Goal: Task Accomplishment & Management: Complete application form

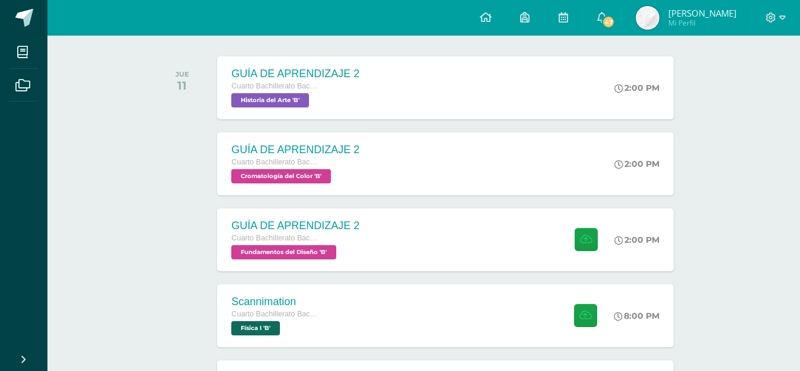
scroll to position [297, 0]
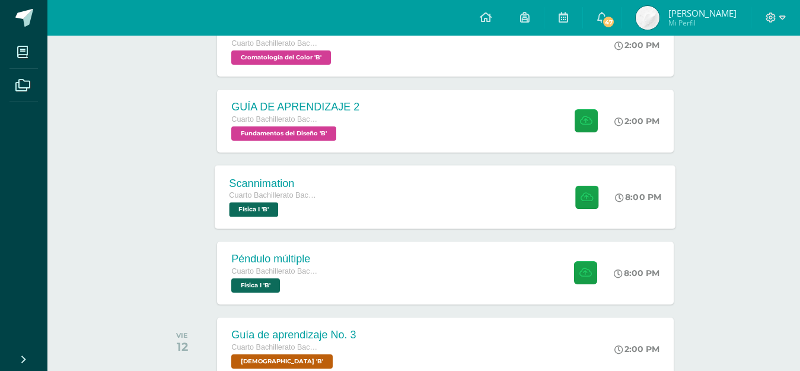
click at [408, 200] on div "Scannimation Cuarto Bachillerato Bachillerato en CCLL con Orientación en Diseño…" at bounding box center [445, 196] width 461 height 63
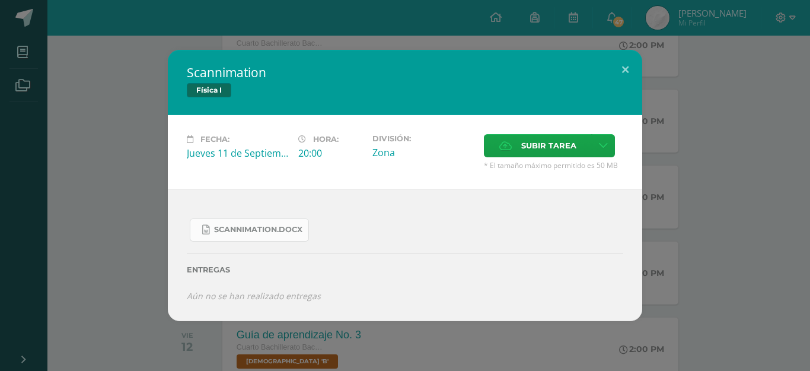
click at [281, 230] on span "Scannimation.docx" at bounding box center [258, 229] width 88 height 9
click at [736, 62] on div "Scannimation Física I Fecha: [DATE] Hora: 20:00 División: Zona Cancelar" at bounding box center [405, 185] width 801 height 271
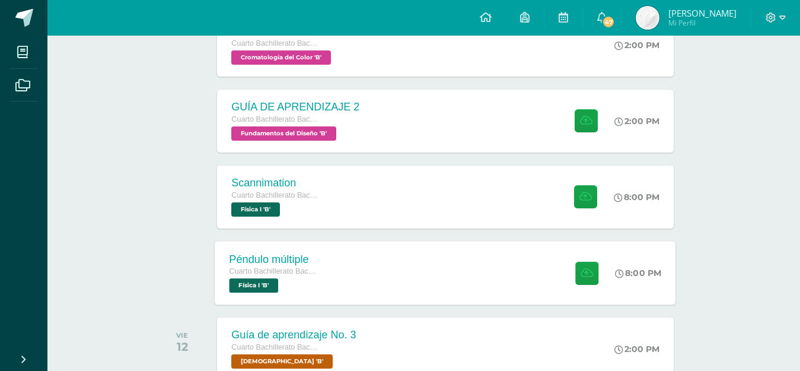
click at [362, 271] on div "Péndulo múltiple Cuarto Bachillerato Bachillerato en CCLL con Orientación en Di…" at bounding box center [445, 272] width 461 height 63
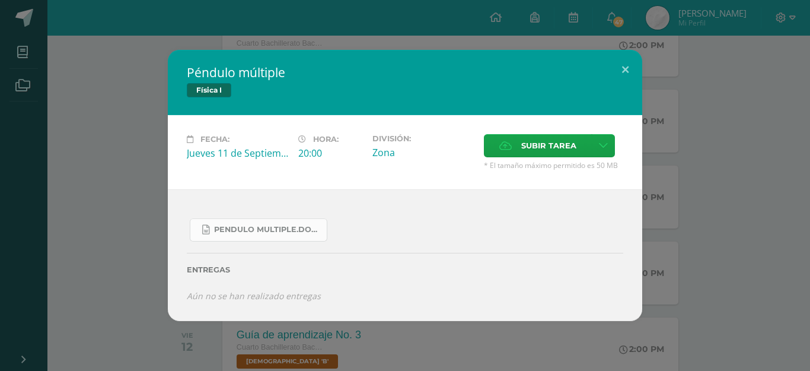
click at [286, 227] on span "Pendulo multiple.docx" at bounding box center [267, 229] width 107 height 9
click at [631, 63] on button at bounding box center [626, 70] width 34 height 40
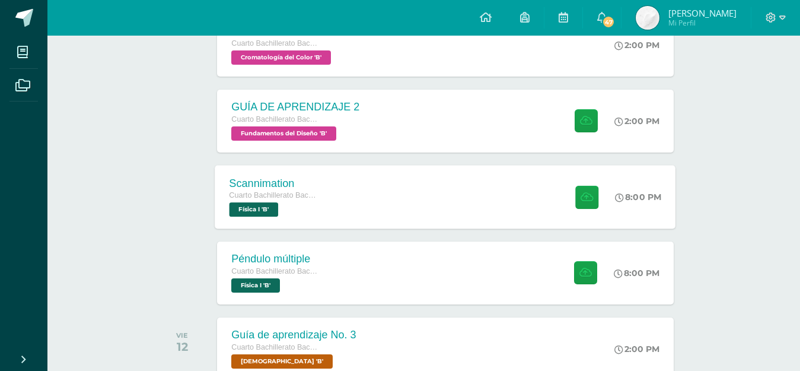
click at [439, 193] on div "Scannimation Cuarto Bachillerato Bachillerato en CCLL con Orientación en Diseño…" at bounding box center [445, 196] width 461 height 63
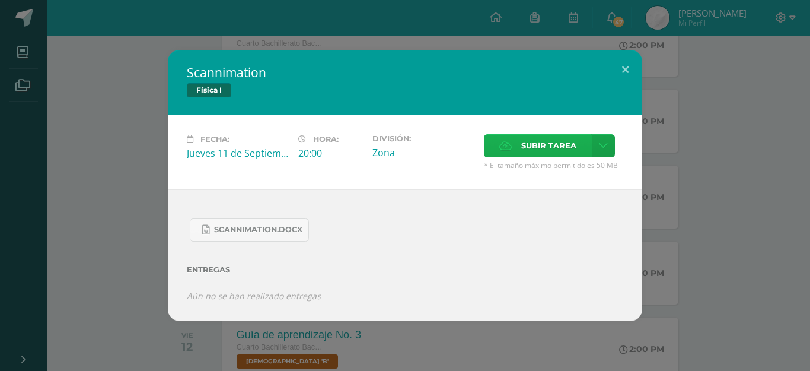
click at [511, 149] on icon at bounding box center [506, 146] width 12 height 8
click at [0, 0] on input "Subir tarea" at bounding box center [0, 0] width 0 height 0
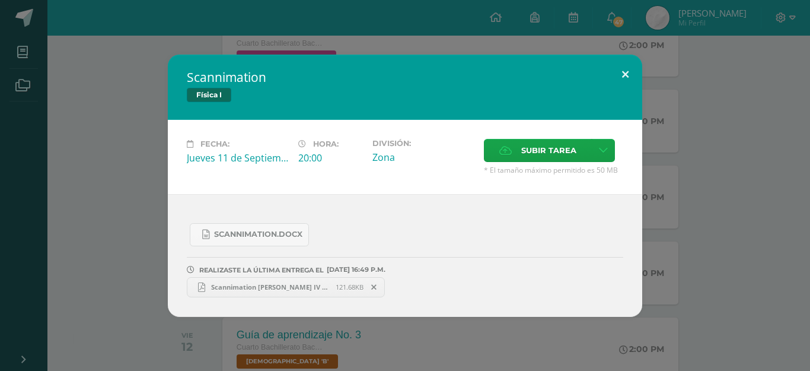
click at [625, 67] on button at bounding box center [626, 75] width 34 height 40
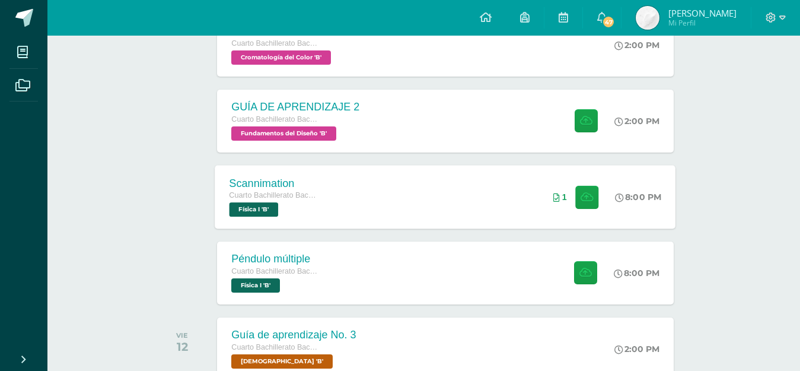
click at [400, 183] on div "Scannimation Cuarto Bachillerato Bachillerato en CCLL con Orientación en Diseño…" at bounding box center [445, 196] width 461 height 63
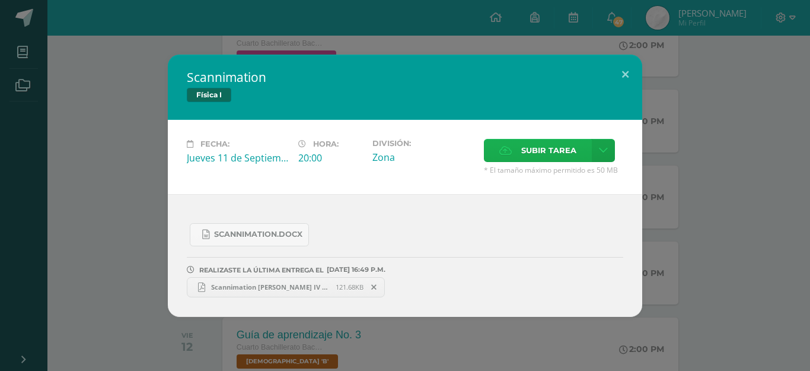
click at [523, 154] on span "Subir tarea" at bounding box center [548, 150] width 55 height 22
click at [0, 0] on input "Subir tarea" at bounding box center [0, 0] width 0 height 0
click at [626, 70] on button at bounding box center [626, 75] width 34 height 40
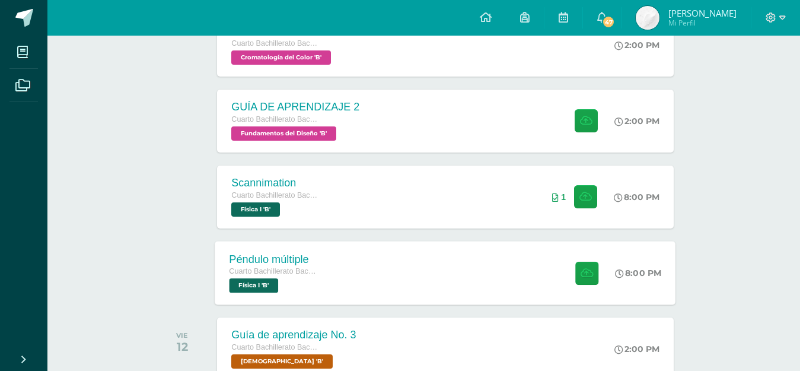
click at [342, 281] on div "Péndulo múltiple Cuarto Bachillerato Bachillerato en CCLL con Orientación en Di…" at bounding box center [445, 272] width 461 height 63
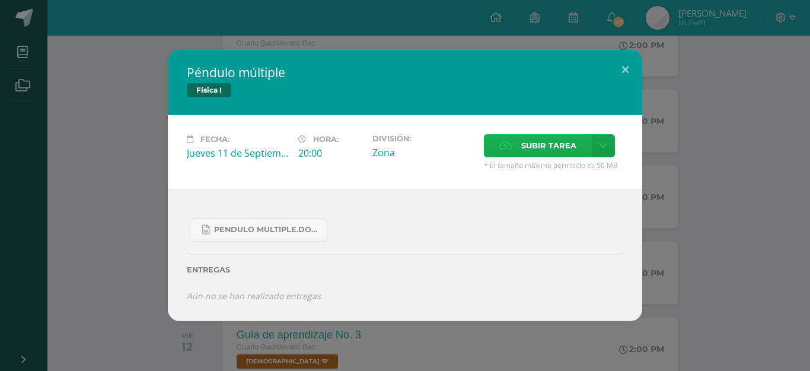
click at [529, 150] on span "Subir tarea" at bounding box center [548, 146] width 55 height 22
click at [0, 0] on input "Subir tarea" at bounding box center [0, 0] width 0 height 0
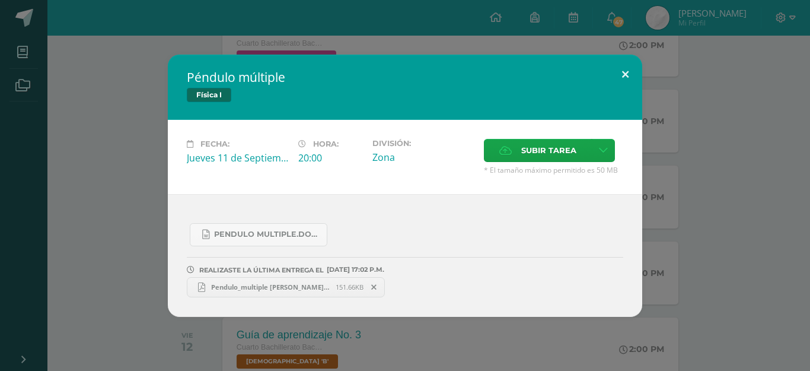
click at [620, 73] on button at bounding box center [626, 75] width 34 height 40
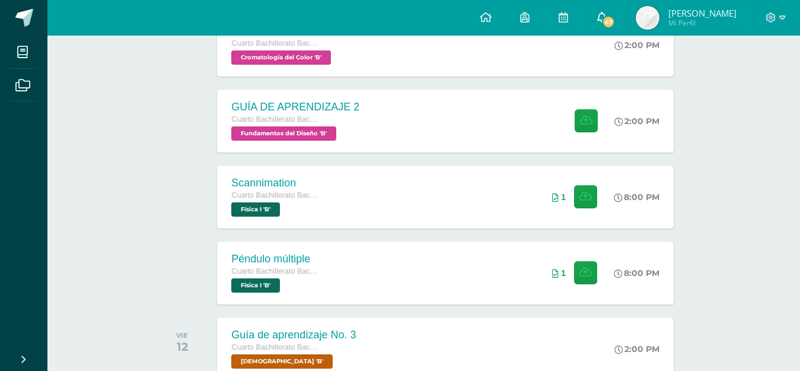
click at [605, 18] on span "47" at bounding box center [608, 21] width 13 height 13
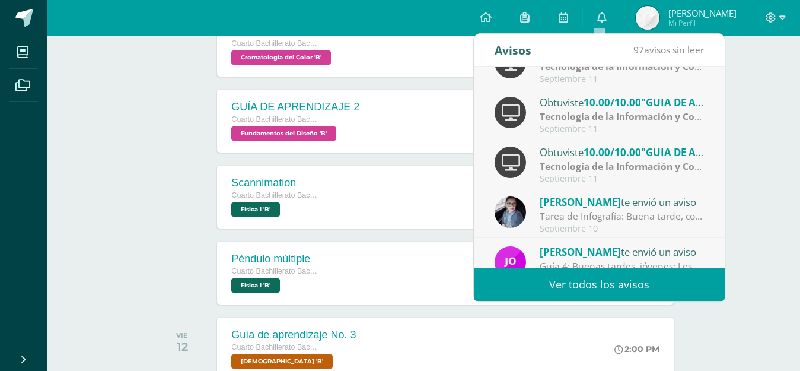
scroll to position [198, 0]
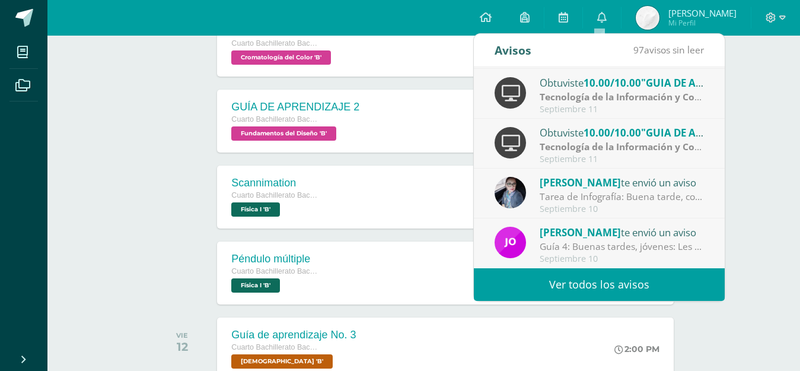
click at [666, 282] on link "Ver todos los avisos" at bounding box center [599, 284] width 251 height 33
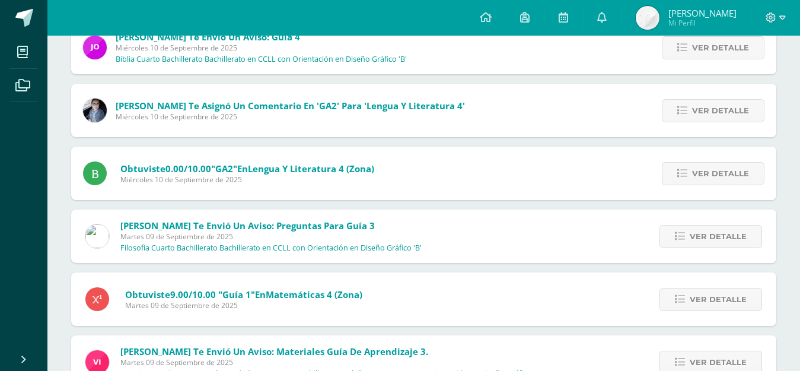
scroll to position [613, 0]
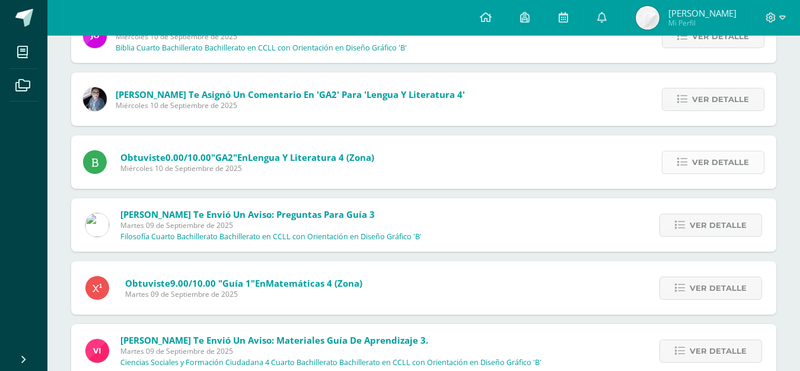
click at [701, 160] on span "Ver detalle" at bounding box center [720, 162] width 57 height 22
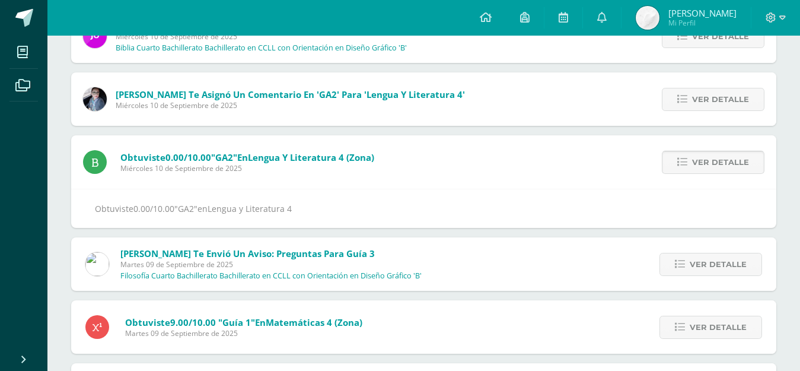
click at [700, 160] on span "Ver detalle" at bounding box center [720, 162] width 57 height 22
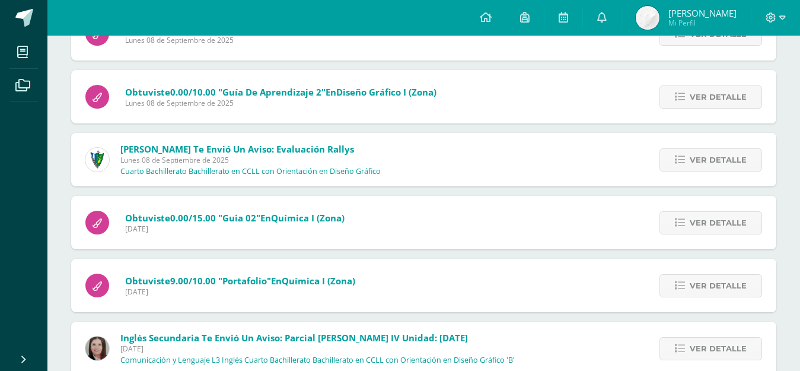
scroll to position [1635, 0]
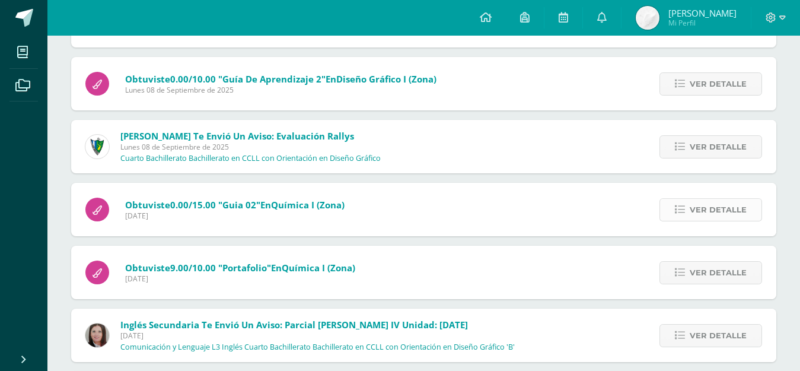
click at [721, 202] on span "Ver detalle" at bounding box center [718, 210] width 57 height 22
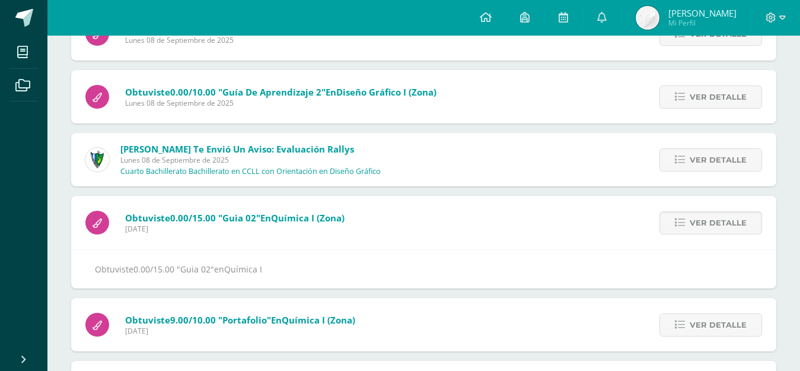
scroll to position [1576, 0]
